Goal: Task Accomplishment & Management: Use online tool/utility

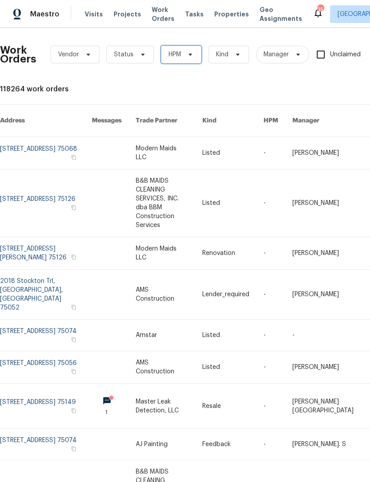
click at [196, 58] on span "HPM" at bounding box center [181, 55] width 40 height 18
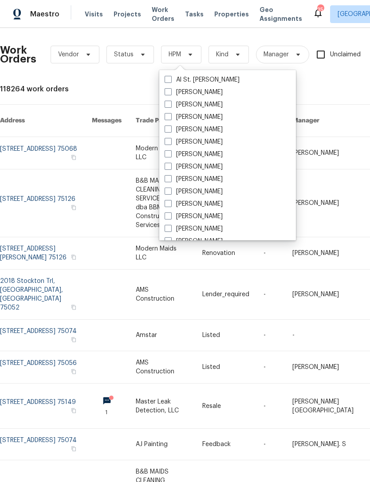
click at [197, 105] on label "[PERSON_NAME]" at bounding box center [194, 104] width 58 height 9
click at [170, 105] on input "[PERSON_NAME]" at bounding box center [168, 103] width 6 height 6
checkbox input "true"
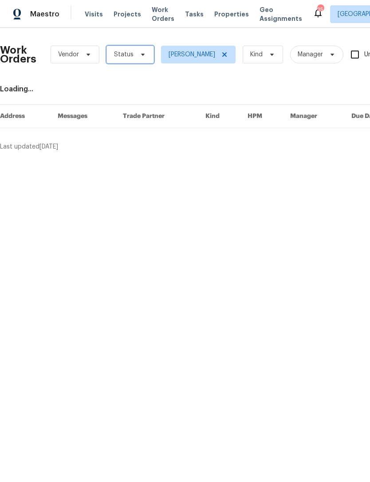
click at [139, 57] on icon at bounding box center [142, 54] width 7 height 7
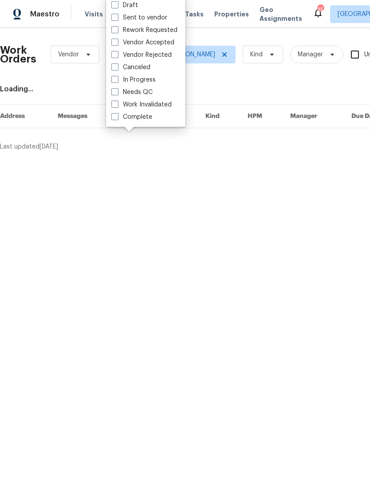
click at [145, 90] on label "Needs QC" at bounding box center [131, 92] width 41 height 9
click at [117, 90] on input "Needs QC" at bounding box center [114, 91] width 6 height 6
checkbox input "true"
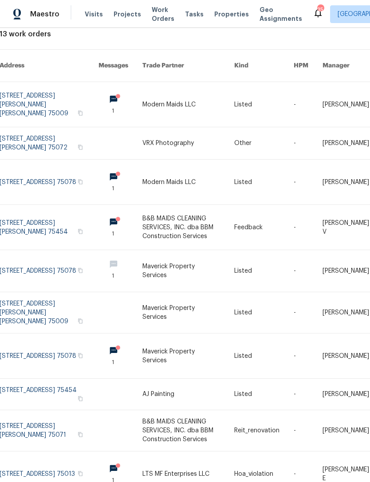
scroll to position [55, 0]
click at [37, 221] on link at bounding box center [49, 227] width 99 height 45
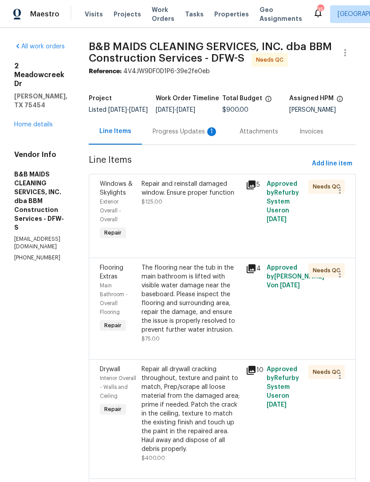
click at [207, 136] on div "Progress Updates 1" at bounding box center [186, 131] width 66 height 9
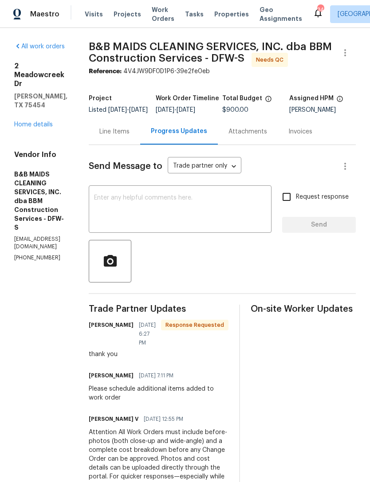
click at [130, 136] on div "Line Items" at bounding box center [114, 131] width 30 height 9
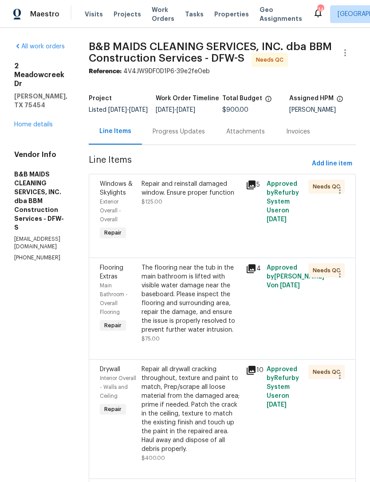
click at [220, 197] on div "Repair and reinstall damaged window. Ensure proper function" at bounding box center [191, 189] width 99 height 18
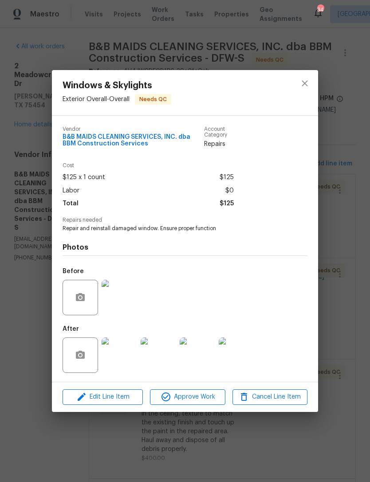
click at [126, 364] on img at bounding box center [120, 356] width 36 height 36
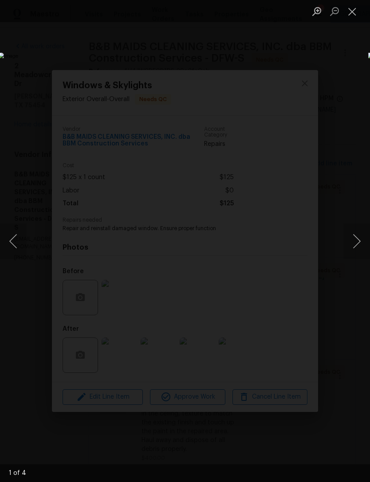
click at [358, 248] on button "Next image" at bounding box center [357, 242] width 27 height 36
click at [354, 248] on button "Next image" at bounding box center [357, 242] width 27 height 36
click at [352, 249] on button "Next image" at bounding box center [357, 242] width 27 height 36
click at [356, 248] on button "Next image" at bounding box center [357, 242] width 27 height 36
click at [348, 17] on button "Close lightbox" at bounding box center [353, 12] width 18 height 16
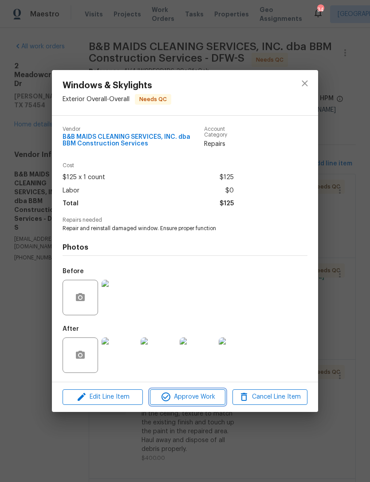
click at [187, 405] on button "Approve Work" at bounding box center [187, 398] width 75 height 16
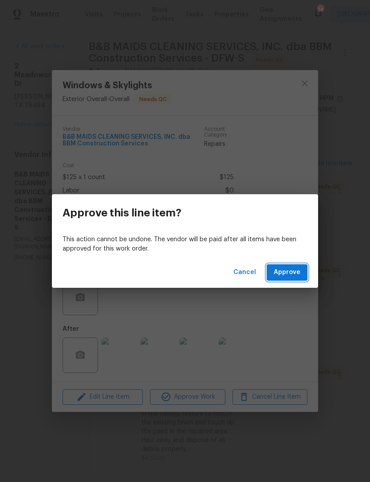
click at [301, 271] on button "Approve" at bounding box center [287, 273] width 41 height 16
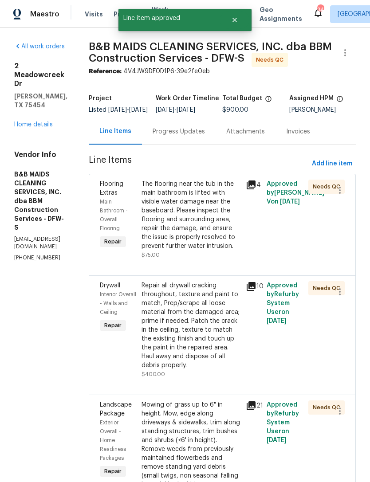
click at [230, 251] on div "The flooring near the tub in the main bathroom is lifted with visible water dam…" at bounding box center [191, 215] width 99 height 71
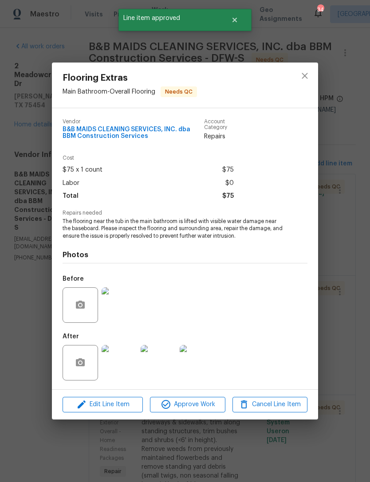
click at [344, 297] on div "Flooring Extras Main Bathroom - Overall Flooring Needs QC Vendor B&B MAIDS CLEA…" at bounding box center [185, 241] width 370 height 482
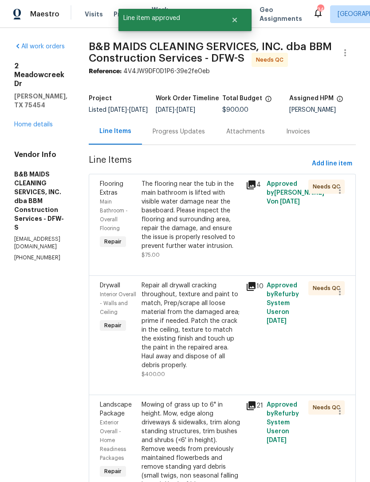
click at [221, 370] on div "Repair all drywall cracking throughout, texture and paint to match, Prep/scrape…" at bounding box center [191, 325] width 99 height 89
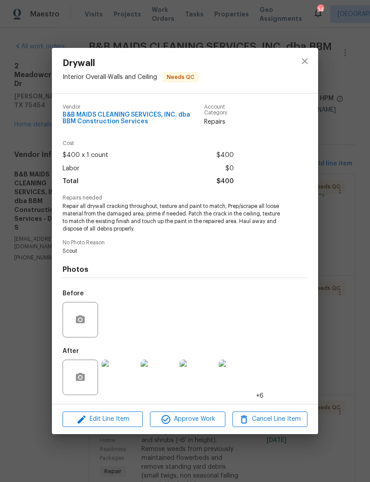
click at [126, 382] on img at bounding box center [120, 378] width 36 height 36
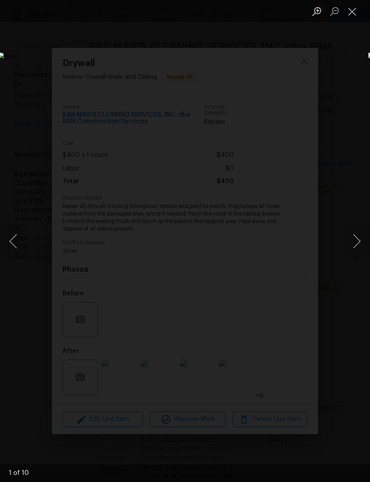
click at [356, 245] on button "Next image" at bounding box center [357, 242] width 27 height 36
click at [22, 245] on button "Previous image" at bounding box center [13, 242] width 27 height 36
click at [354, 253] on button "Next image" at bounding box center [357, 242] width 27 height 36
click at [358, 245] on button "Next image" at bounding box center [357, 242] width 27 height 36
click at [356, 243] on button "Next image" at bounding box center [357, 242] width 27 height 36
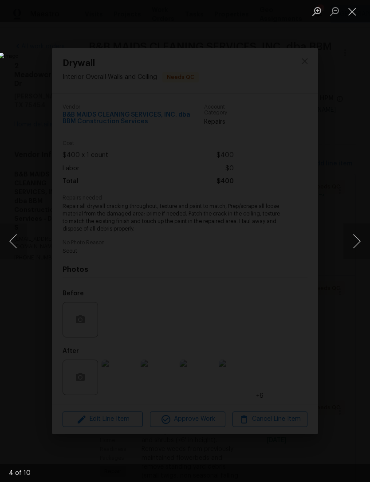
click at [356, 244] on button "Next image" at bounding box center [357, 242] width 27 height 36
click at [355, 245] on button "Next image" at bounding box center [357, 242] width 27 height 36
click at [356, 243] on button "Next image" at bounding box center [357, 242] width 27 height 36
click at [355, 244] on button "Next image" at bounding box center [357, 242] width 27 height 36
click at [359, 240] on button "Next image" at bounding box center [357, 242] width 27 height 36
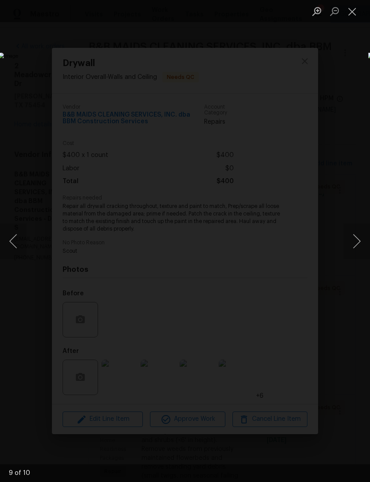
click at [354, 16] on button "Close lightbox" at bounding box center [353, 12] width 18 height 16
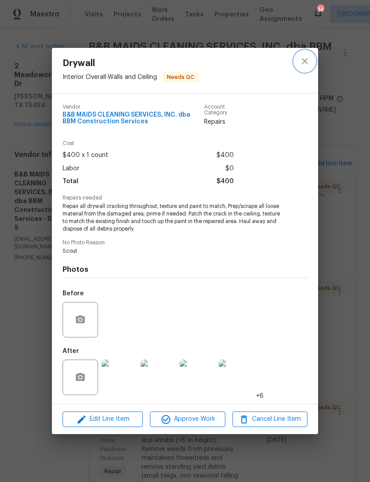
click at [310, 65] on icon "close" at bounding box center [305, 61] width 11 height 11
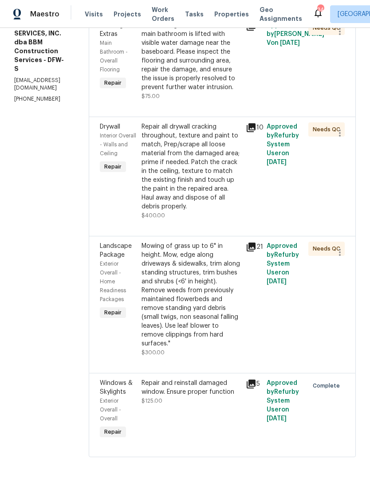
scroll to position [226, 0]
click at [240, 316] on div "Mowing of grass up to 6" in height. Mow, edge along driveways & sidewalks, trim…" at bounding box center [191, 295] width 99 height 107
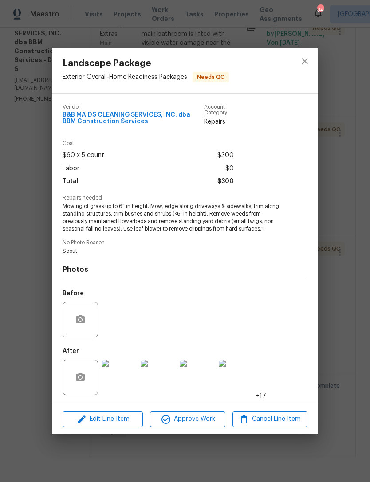
click at [124, 391] on img at bounding box center [120, 378] width 36 height 36
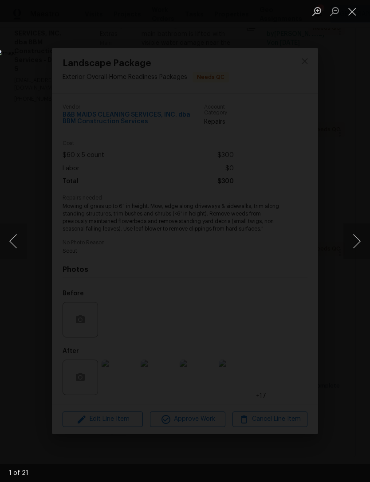
click at [353, 242] on button "Next image" at bounding box center [357, 242] width 27 height 36
click at [358, 242] on button "Next image" at bounding box center [357, 242] width 27 height 36
click at [355, 244] on button "Next image" at bounding box center [357, 242] width 27 height 36
click at [356, 242] on button "Next image" at bounding box center [357, 242] width 27 height 36
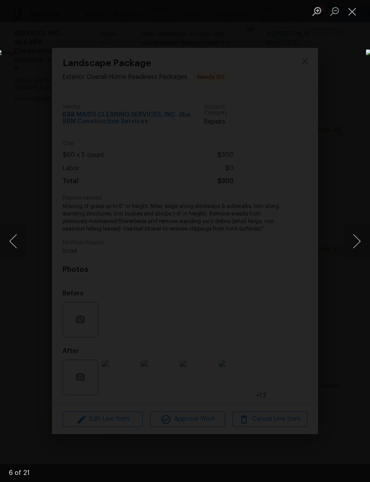
click at [356, 242] on button "Next image" at bounding box center [357, 242] width 27 height 36
click at [358, 239] on button "Next image" at bounding box center [357, 242] width 27 height 36
click at [359, 130] on div "Lightbox" at bounding box center [185, 241] width 370 height 482
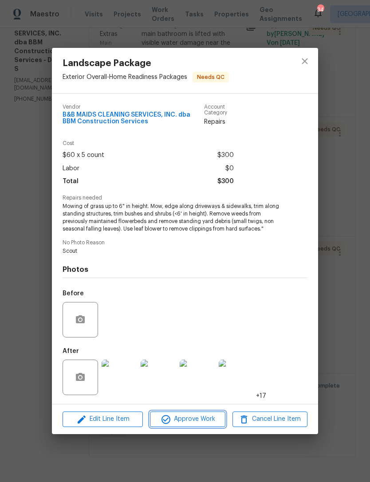
click at [213, 427] on button "Approve Work" at bounding box center [187, 420] width 75 height 16
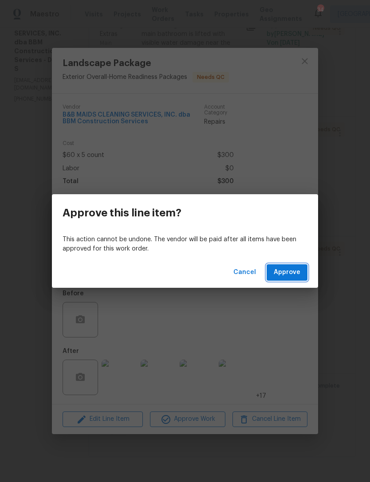
click at [296, 274] on span "Approve" at bounding box center [287, 272] width 27 height 11
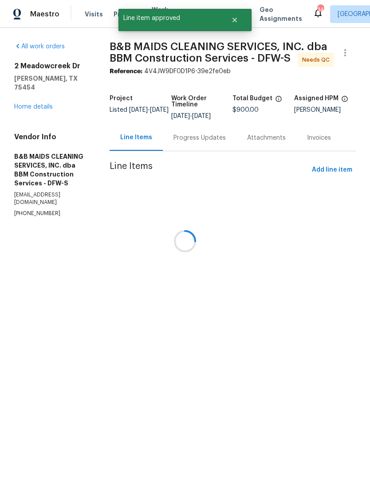
scroll to position [0, 0]
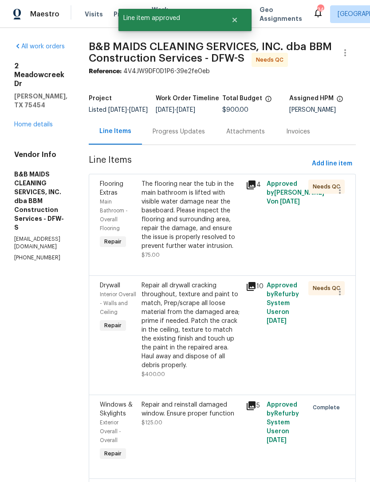
click at [241, 251] on div "The flooring near the tub in the main bathroom is lifted with visible water dam…" at bounding box center [191, 215] width 99 height 71
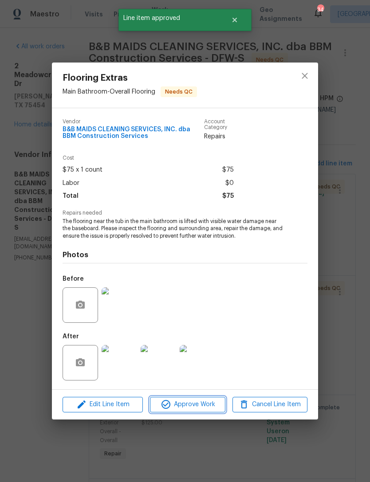
click at [209, 404] on span "Approve Work" at bounding box center [188, 404] width 70 height 11
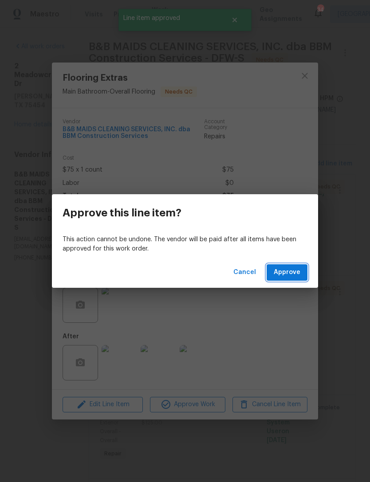
click at [301, 271] on button "Approve" at bounding box center [287, 273] width 41 height 16
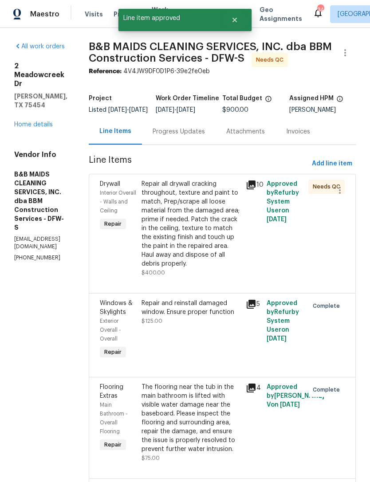
click at [240, 269] on div "Repair all drywall cracking throughout, texture and paint to match, Prep/scrape…" at bounding box center [191, 224] width 99 height 89
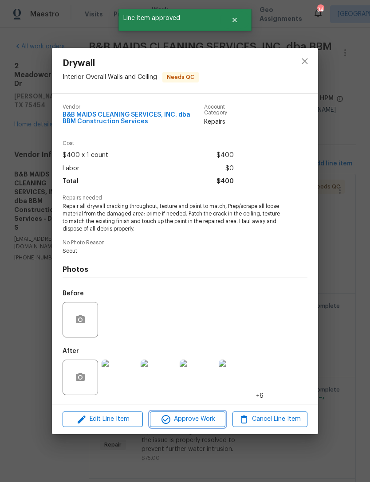
click at [218, 427] on button "Approve Work" at bounding box center [187, 420] width 75 height 16
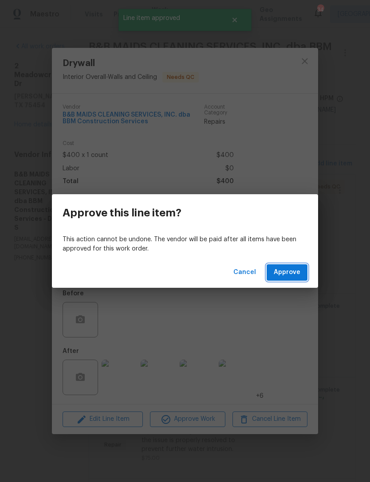
click at [296, 280] on button "Approve" at bounding box center [287, 273] width 41 height 16
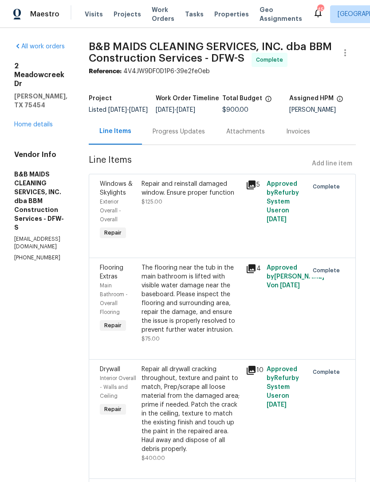
click at [157, 7] on span "Work Orders" at bounding box center [163, 14] width 23 height 18
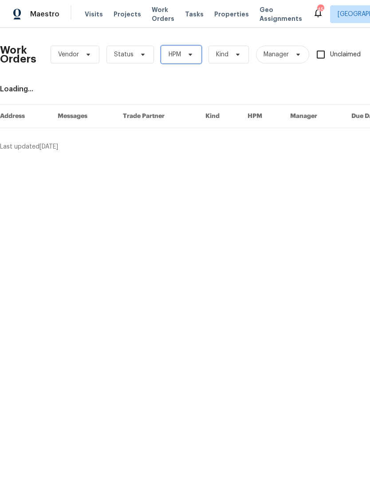
click at [194, 52] on span "HPM" at bounding box center [181, 55] width 40 height 18
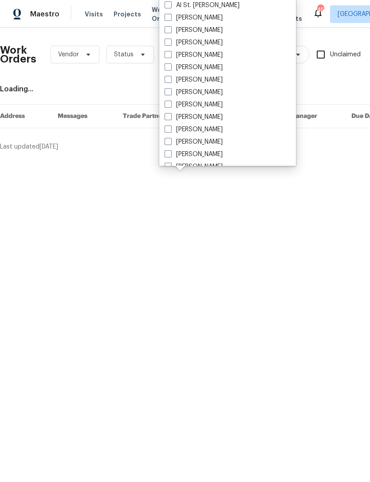
click at [206, 31] on label "[PERSON_NAME]" at bounding box center [194, 30] width 58 height 9
click at [170, 31] on input "[PERSON_NAME]" at bounding box center [168, 29] width 6 height 6
checkbox input "true"
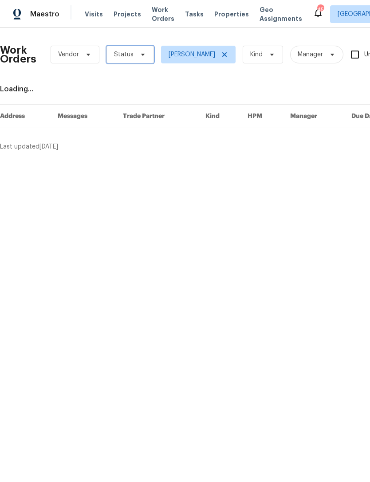
click at [146, 50] on span "Status" at bounding box center [130, 55] width 47 height 18
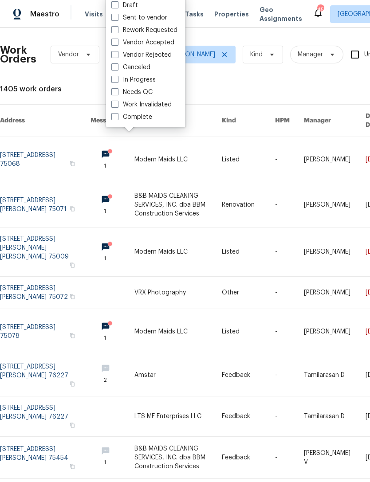
click at [149, 93] on label "Needs QC" at bounding box center [131, 92] width 41 height 9
click at [117, 93] on input "Needs QC" at bounding box center [114, 91] width 6 height 6
checkbox input "true"
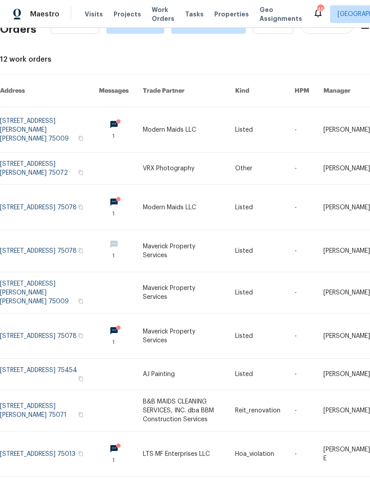
click at [62, 240] on link at bounding box center [49, 251] width 99 height 42
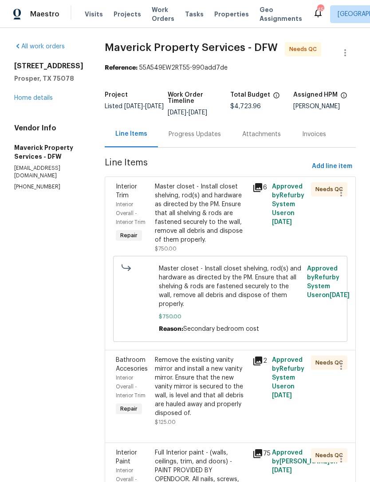
click at [216, 227] on div "Master closet - Install closet shelving, rod(s) and hardware as directed by the…" at bounding box center [201, 213] width 92 height 62
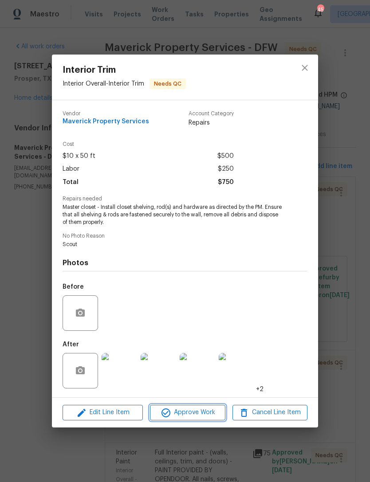
click at [212, 414] on span "Approve Work" at bounding box center [188, 412] width 70 height 11
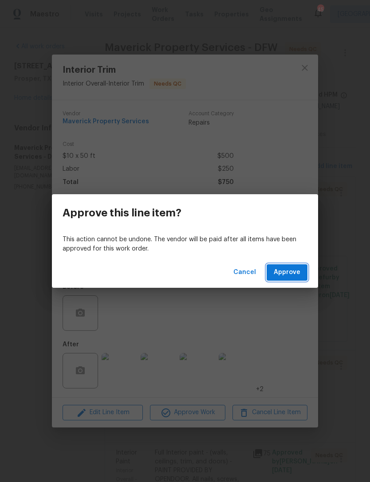
click at [296, 270] on span "Approve" at bounding box center [287, 272] width 27 height 11
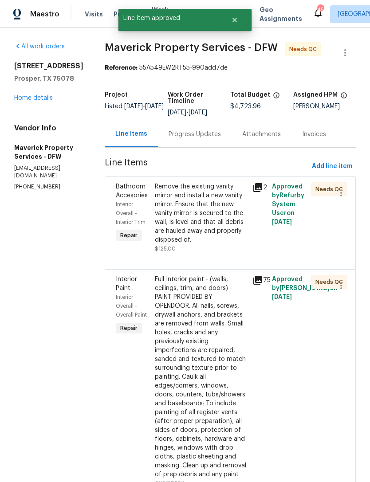
click at [225, 245] on div "Remove the existing vanity mirror and install a new vanity mirror. Ensure that …" at bounding box center [201, 213] width 92 height 62
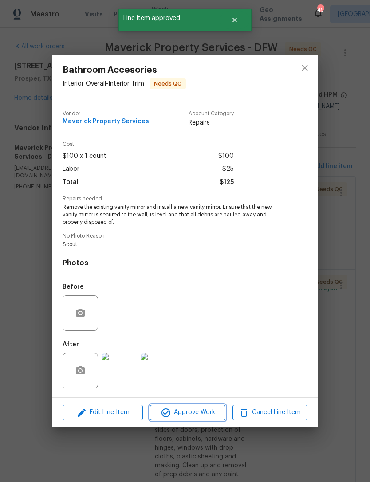
click at [208, 411] on span "Approve Work" at bounding box center [188, 412] width 70 height 11
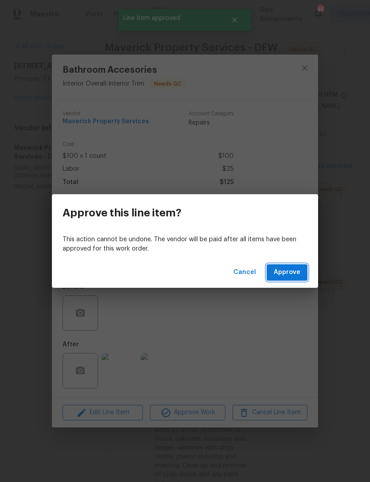
click at [295, 273] on span "Approve" at bounding box center [287, 272] width 27 height 11
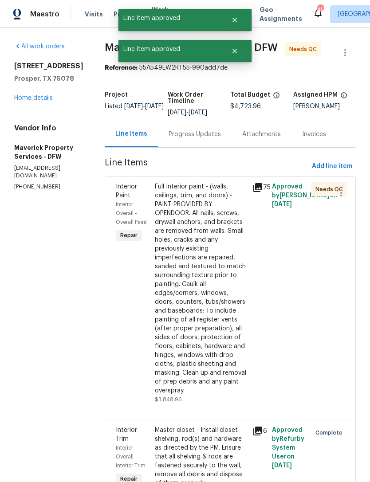
click at [225, 248] on div "Full Interior paint - (walls, ceilings, trim, and doors) - PAINT PROVIDED BY OP…" at bounding box center [201, 288] width 92 height 213
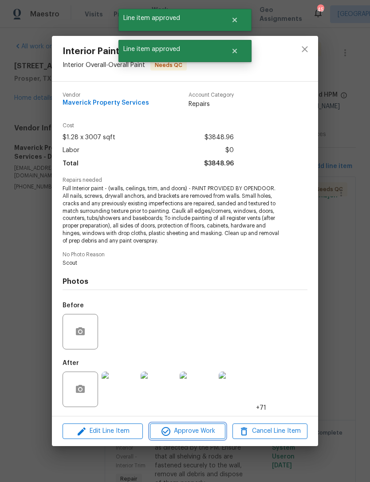
click at [205, 436] on span "Approve Work" at bounding box center [188, 431] width 70 height 11
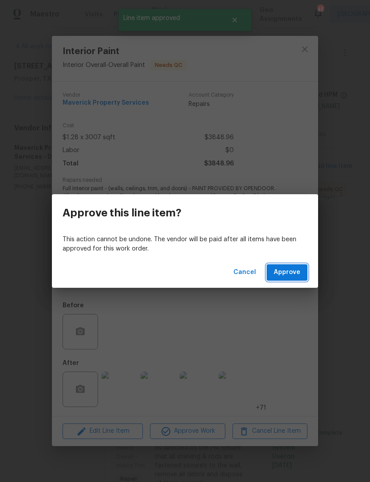
click at [297, 280] on button "Approve" at bounding box center [287, 273] width 41 height 16
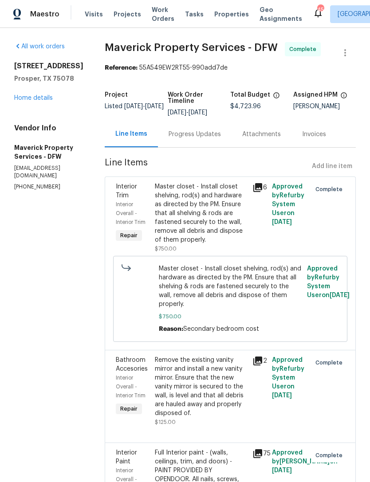
click at [163, 14] on span "Work Orders" at bounding box center [163, 14] width 23 height 18
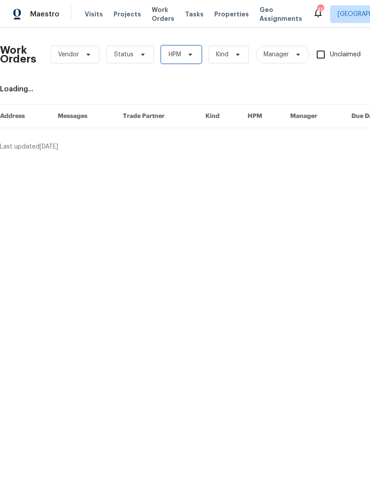
click at [192, 56] on icon at bounding box center [190, 54] width 7 height 7
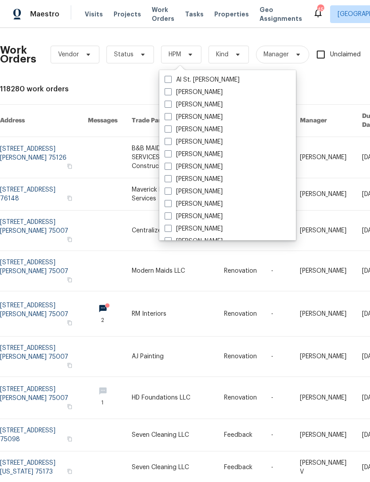
click at [204, 107] on label "[PERSON_NAME]" at bounding box center [194, 104] width 58 height 9
click at [170, 106] on input "[PERSON_NAME]" at bounding box center [168, 103] width 6 height 6
checkbox input "true"
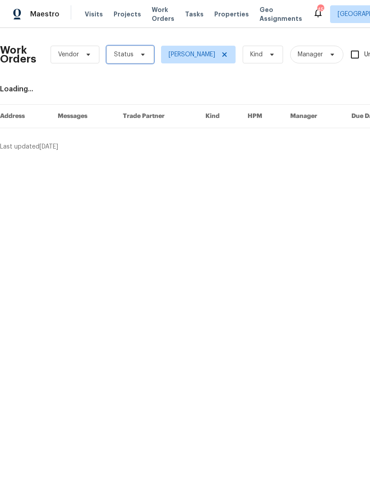
click at [139, 57] on icon at bounding box center [142, 54] width 7 height 7
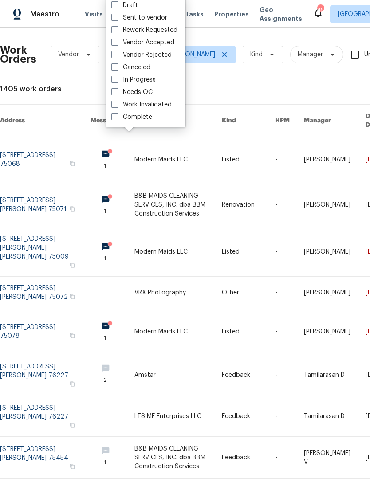
click at [146, 96] on label "Needs QC" at bounding box center [131, 92] width 41 height 9
click at [117, 94] on input "Needs QC" at bounding box center [114, 91] width 6 height 6
checkbox input "true"
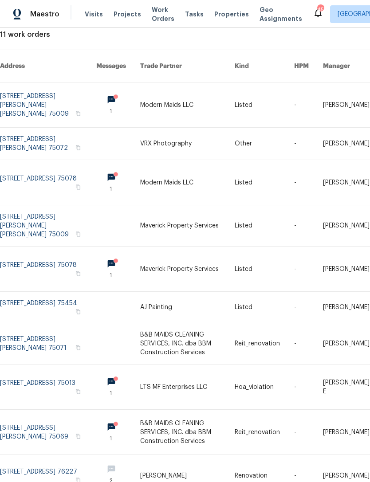
scroll to position [55, 0]
click at [107, 247] on link at bounding box center [118, 269] width 44 height 45
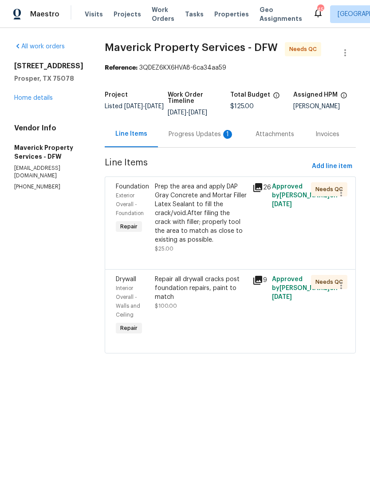
click at [206, 137] on div "Progress Updates 1" at bounding box center [202, 134] width 66 height 9
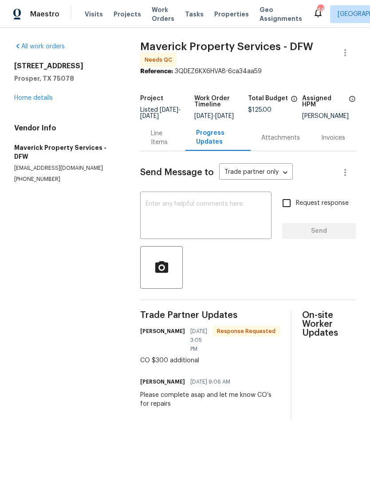
click at [170, 142] on div "Line Items" at bounding box center [163, 138] width 24 height 18
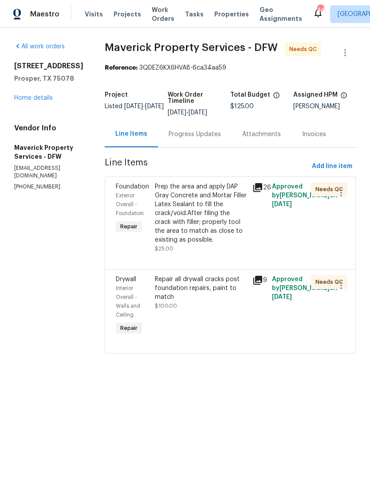
click at [219, 302] on div "Repair all drywall cracks post foundation repairs, paint to match" at bounding box center [201, 288] width 92 height 27
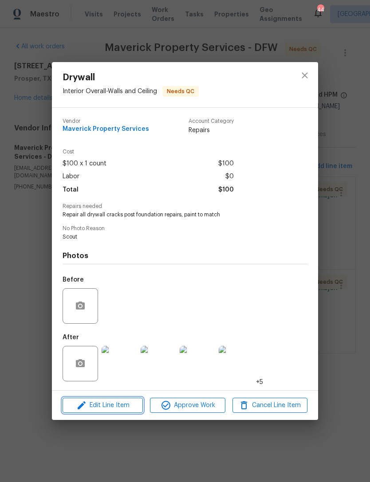
click at [128, 405] on span "Edit Line Item" at bounding box center [102, 405] width 75 height 11
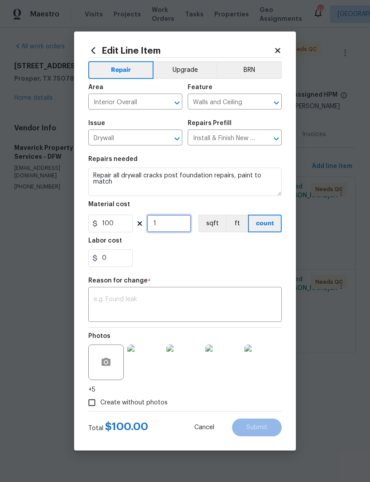
click at [174, 223] on input "1" at bounding box center [169, 224] width 44 height 18
type input "4"
click at [194, 304] on textarea at bounding box center [185, 305] width 183 height 19
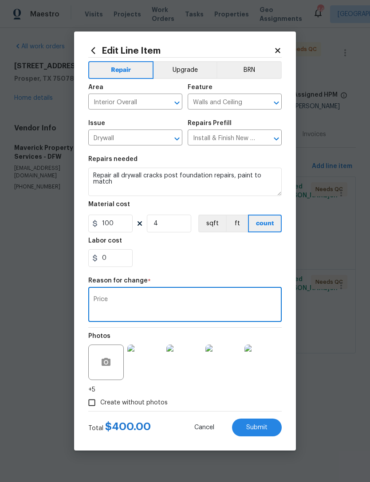
type textarea "Price"
click at [189, 257] on div "0" at bounding box center [185, 258] width 194 height 18
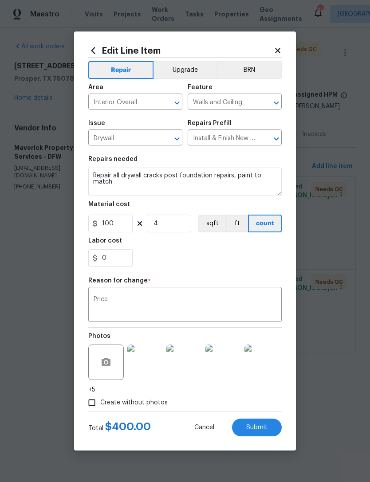
click at [270, 428] on button "Submit" at bounding box center [257, 428] width 50 height 18
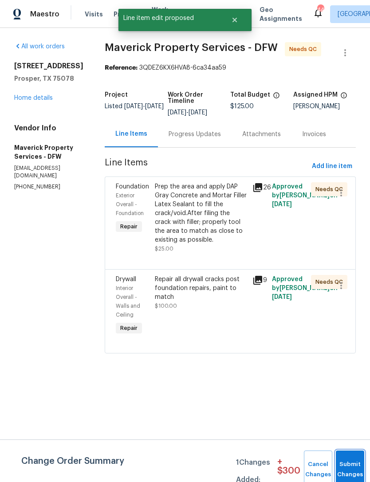
click at [343, 472] on span "Submit Changes" at bounding box center [350, 470] width 20 height 20
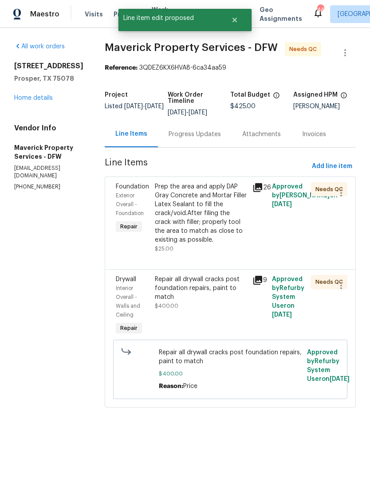
click at [232, 243] on div "Prep the area and apply DAP Gray Concrete and Mortar Filler Latex Sealant to fi…" at bounding box center [201, 213] width 92 height 62
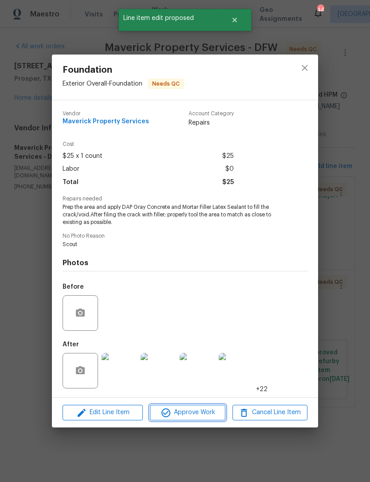
click at [202, 417] on span "Approve Work" at bounding box center [188, 412] width 70 height 11
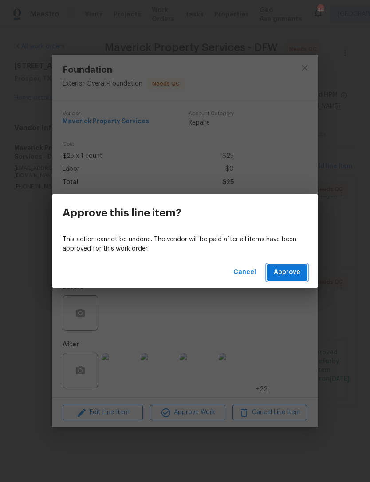
click at [296, 272] on span "Approve" at bounding box center [287, 272] width 27 height 11
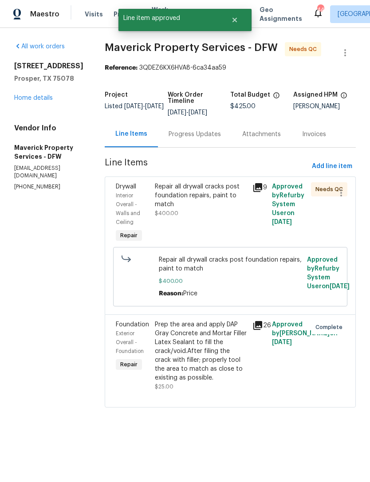
click at [233, 209] on div "Repair all drywall cracks post foundation repairs, paint to match" at bounding box center [201, 195] width 92 height 27
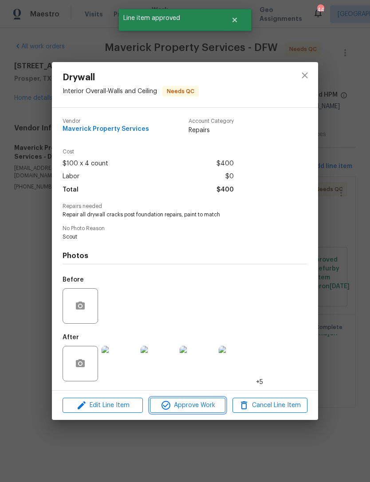
click at [220, 408] on span "Approve Work" at bounding box center [188, 405] width 70 height 11
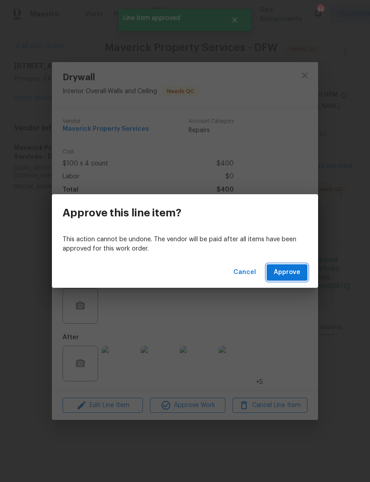
click at [302, 276] on button "Approve" at bounding box center [287, 273] width 41 height 16
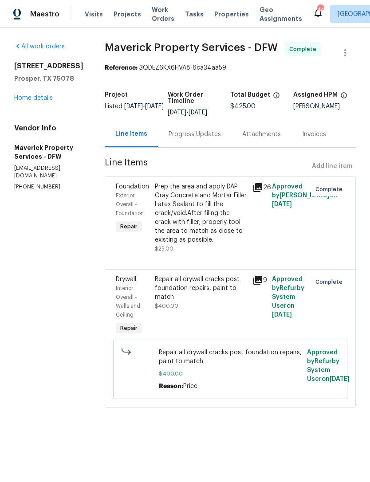
click at [153, 16] on span "Work Orders" at bounding box center [163, 14] width 23 height 18
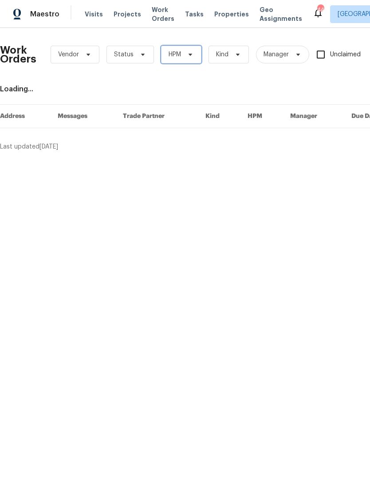
click at [187, 56] on icon at bounding box center [190, 54] width 7 height 7
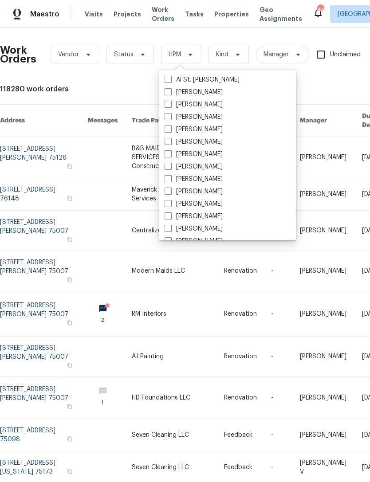
click at [205, 104] on label "[PERSON_NAME]" at bounding box center [194, 104] width 58 height 9
click at [170, 104] on input "[PERSON_NAME]" at bounding box center [168, 103] width 6 height 6
checkbox input "true"
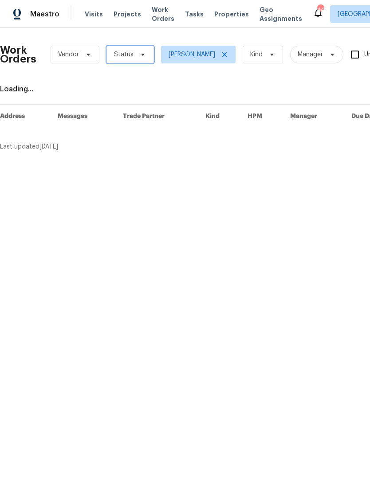
click at [142, 62] on span "Status" at bounding box center [130, 55] width 47 height 18
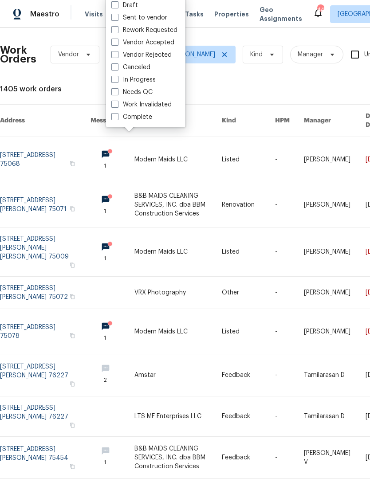
click at [145, 95] on label "Needs QC" at bounding box center [131, 92] width 41 height 9
click at [117, 94] on input "Needs QC" at bounding box center [114, 91] width 6 height 6
checkbox input "true"
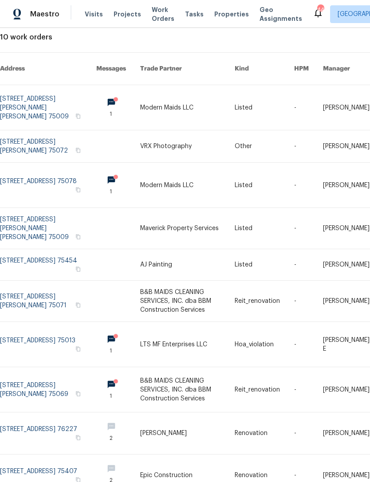
scroll to position [51, 0]
click at [112, 372] on link at bounding box center [118, 390] width 44 height 45
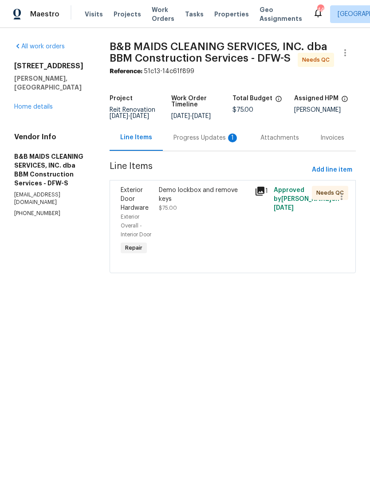
click at [225, 142] on div "Progress Updates 1" at bounding box center [207, 138] width 66 height 9
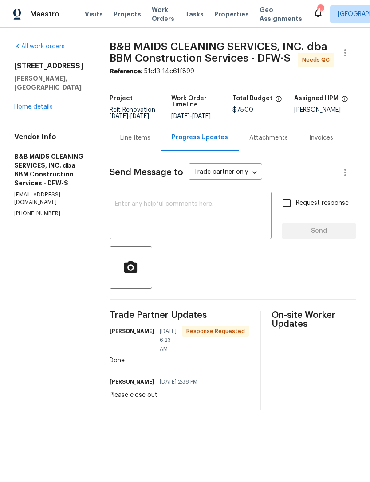
click at [150, 142] on div "Line Items" at bounding box center [135, 138] width 30 height 9
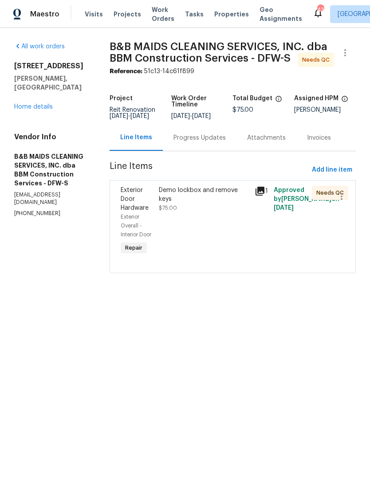
click at [223, 213] on div "Demo lockbox and remove keys $75.00" at bounding box center [204, 199] width 90 height 27
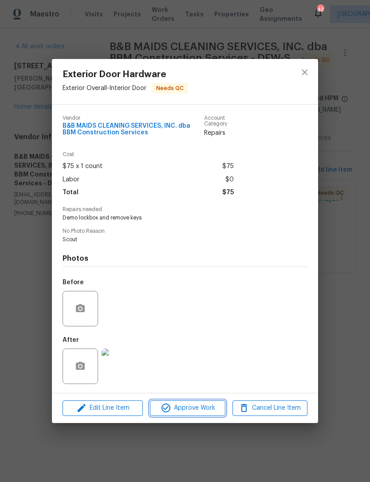
click at [208, 416] on button "Approve Work" at bounding box center [187, 409] width 75 height 16
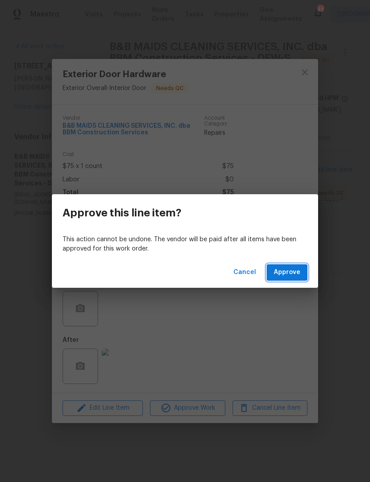
click at [290, 270] on span "Approve" at bounding box center [287, 272] width 27 height 11
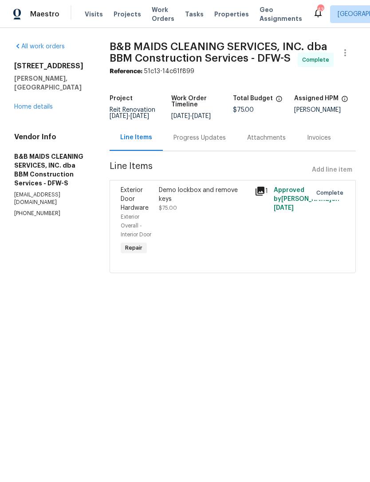
click at [165, 23] on span "Work Orders" at bounding box center [163, 14] width 23 height 18
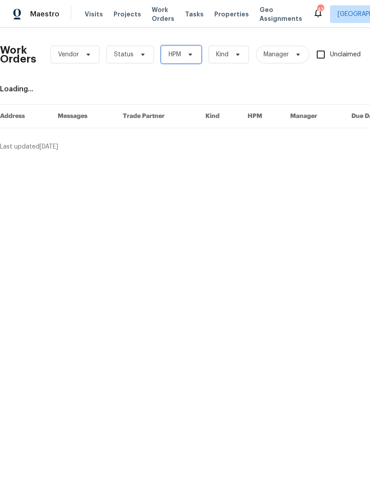
click at [187, 56] on icon at bounding box center [190, 54] width 7 height 7
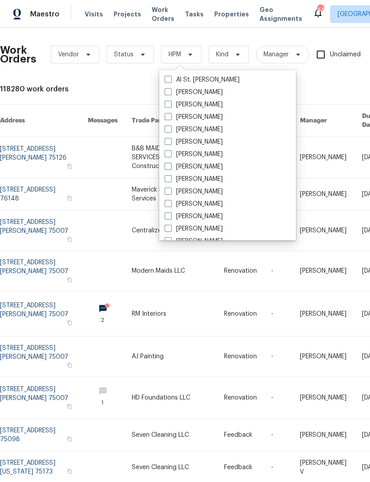
click at [208, 109] on label "[PERSON_NAME]" at bounding box center [194, 104] width 58 height 9
click at [170, 106] on input "[PERSON_NAME]" at bounding box center [168, 103] width 6 height 6
checkbox input "true"
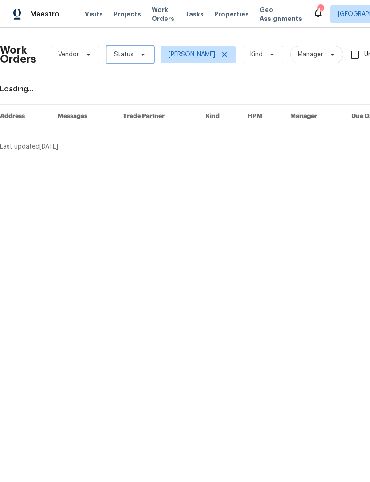
click at [145, 53] on span "Status" at bounding box center [130, 55] width 47 height 18
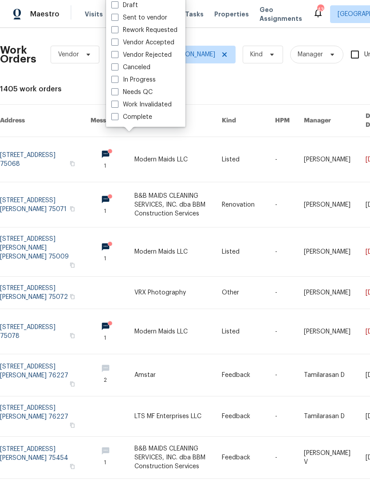
click at [142, 96] on label "Needs QC" at bounding box center [131, 92] width 41 height 9
click at [117, 94] on input "Needs QC" at bounding box center [114, 91] width 6 height 6
checkbox input "true"
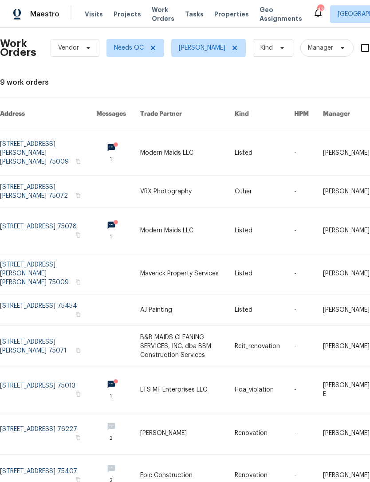
scroll to position [6, 0]
click at [48, 457] on link at bounding box center [48, 476] width 96 height 42
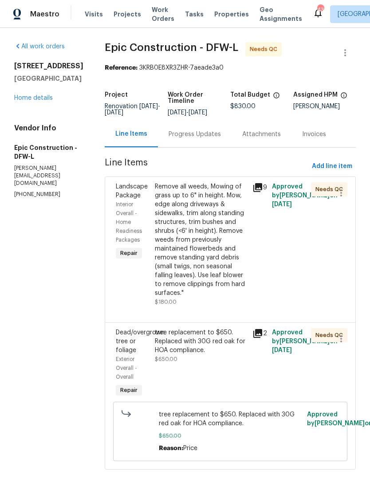
click at [184, 136] on div "Progress Updates" at bounding box center [195, 134] width 52 height 9
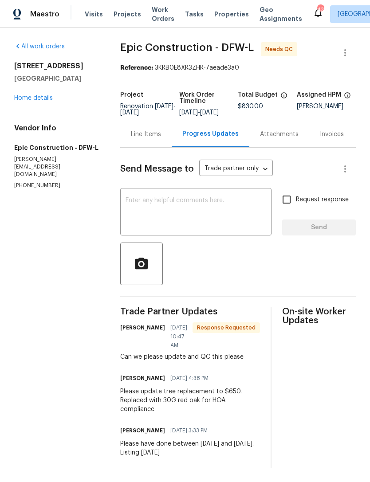
click at [148, 138] on div "Line Items" at bounding box center [146, 134] width 30 height 9
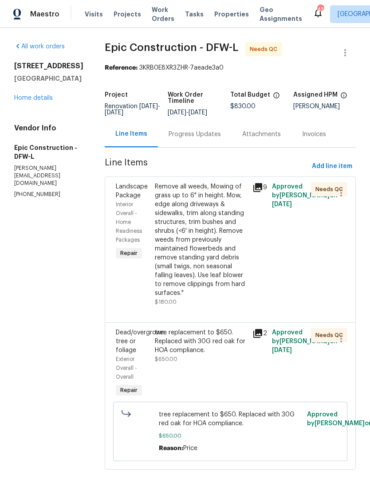
click at [199, 228] on div "Remove all weeds, Mowing of grass up to 6" in height. Mow, edge along driveways…" at bounding box center [201, 239] width 92 height 115
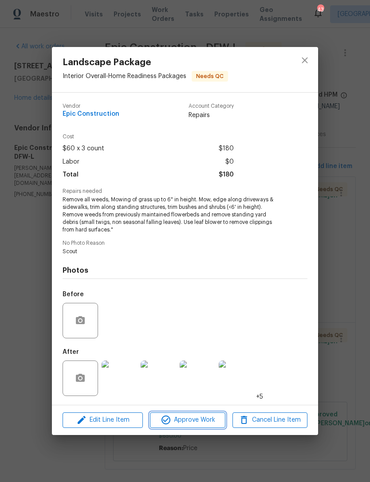
click at [201, 419] on span "Approve Work" at bounding box center [188, 420] width 70 height 11
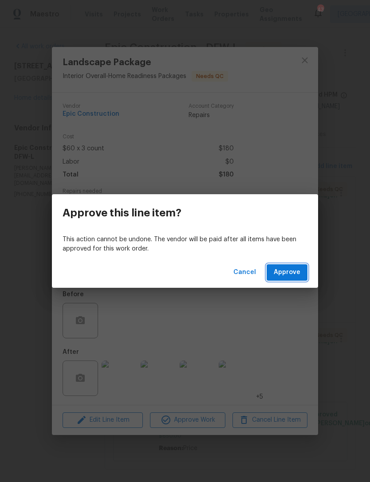
click at [304, 267] on button "Approve" at bounding box center [287, 273] width 41 height 16
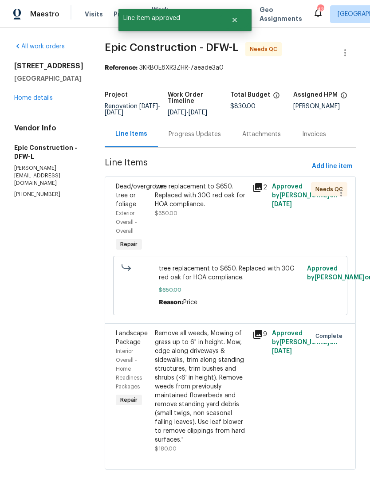
click at [201, 234] on div "tree replacement to $650. Replaced with 30G red oak for HOA compliance. $650.00" at bounding box center [201, 218] width 98 height 76
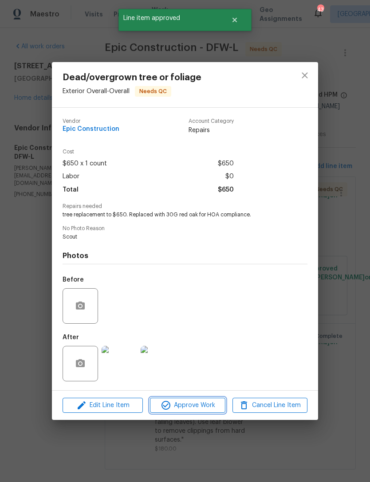
click at [205, 407] on span "Approve Work" at bounding box center [188, 405] width 70 height 11
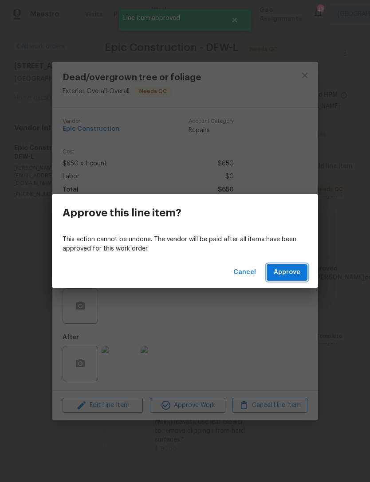
click at [297, 271] on span "Approve" at bounding box center [287, 272] width 27 height 11
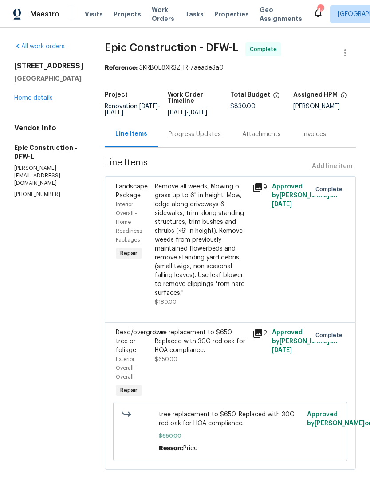
click at [154, 20] on span "Work Orders" at bounding box center [163, 14] width 23 height 18
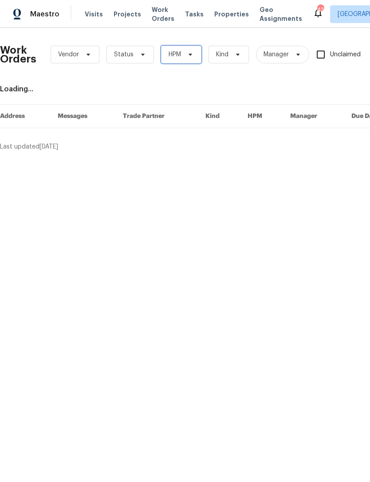
click at [185, 55] on span at bounding box center [189, 54] width 10 height 7
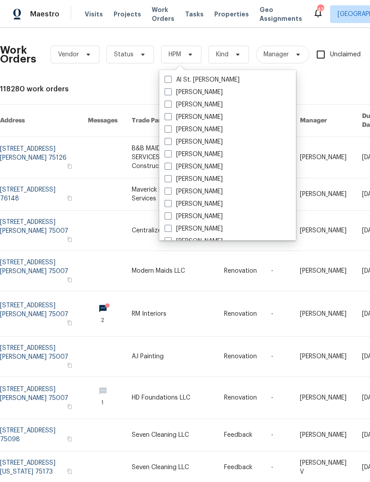
click at [203, 105] on label "[PERSON_NAME]" at bounding box center [194, 104] width 58 height 9
click at [170, 105] on input "[PERSON_NAME]" at bounding box center [168, 103] width 6 height 6
checkbox input "true"
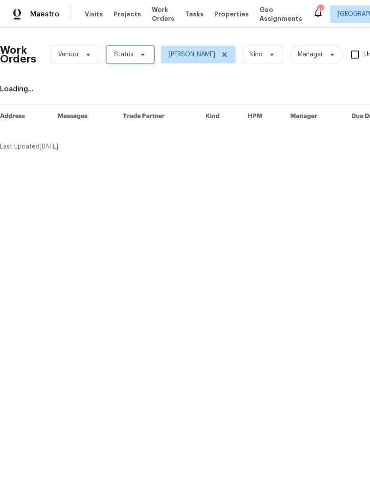
click at [139, 55] on icon at bounding box center [142, 54] width 7 height 7
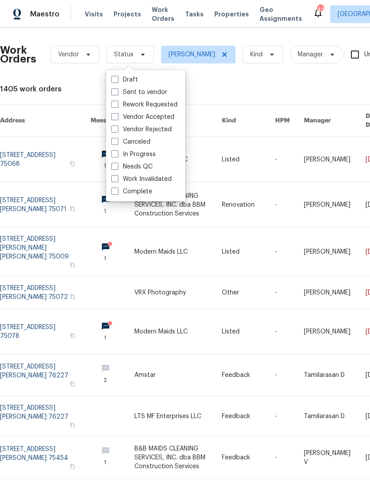
click at [146, 167] on label "Needs QC" at bounding box center [131, 166] width 41 height 9
click at [117, 167] on input "Needs QC" at bounding box center [114, 165] width 6 height 6
checkbox input "true"
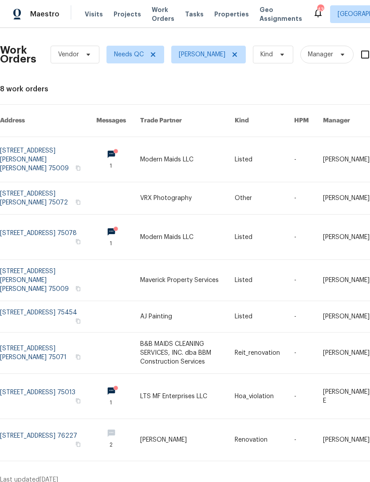
click at [39, 337] on link at bounding box center [48, 353] width 96 height 41
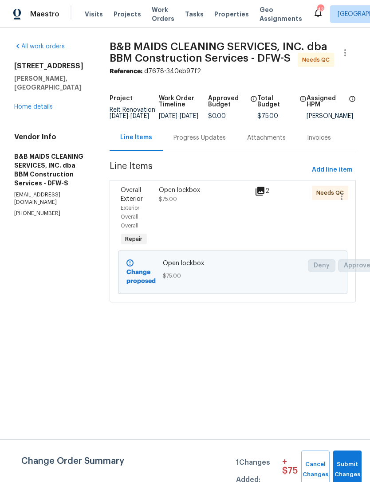
click at [215, 204] on div "Open lockbox $75.00" at bounding box center [204, 195] width 90 height 18
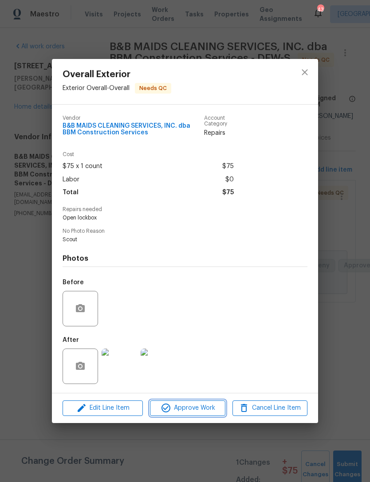
click at [209, 416] on button "Approve Work" at bounding box center [187, 409] width 75 height 16
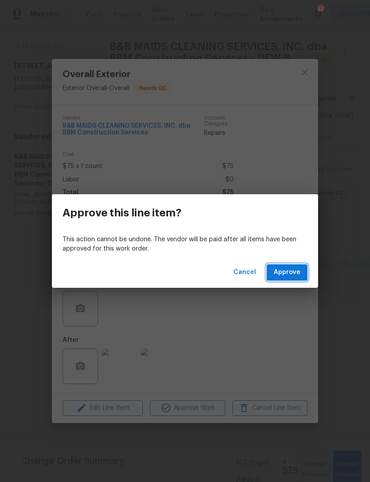
click at [301, 276] on button "Approve" at bounding box center [287, 273] width 41 height 16
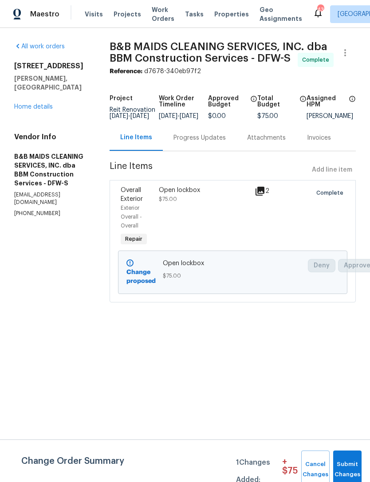
click at [49, 104] on link "Home details" at bounding box center [33, 107] width 39 height 6
